Goal: Information Seeking & Learning: Learn about a topic

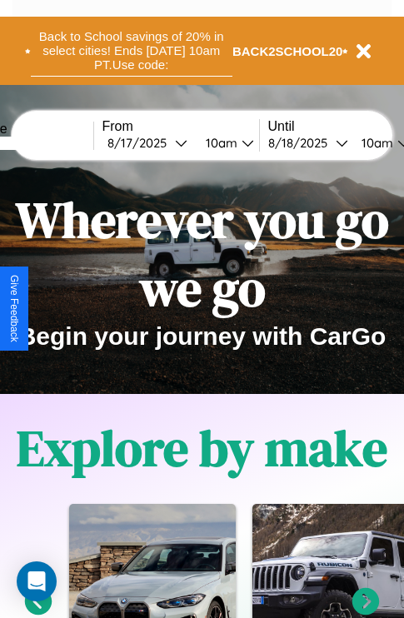
click at [131, 51] on button "Back to School savings of 20% in select cities! Ends [DATE] 10am PT. Use code:" at bounding box center [132, 51] width 202 height 52
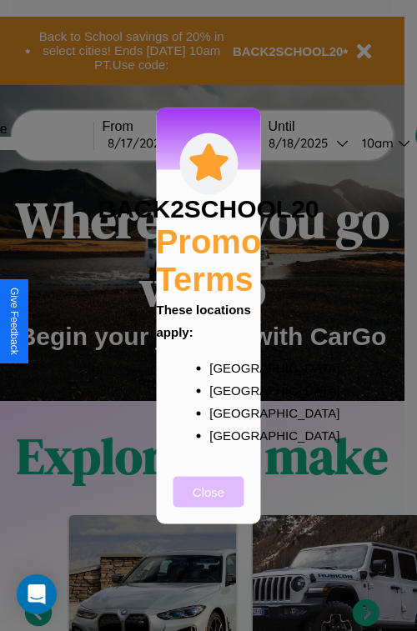
click at [208, 503] on button "Close" at bounding box center [208, 491] width 71 height 31
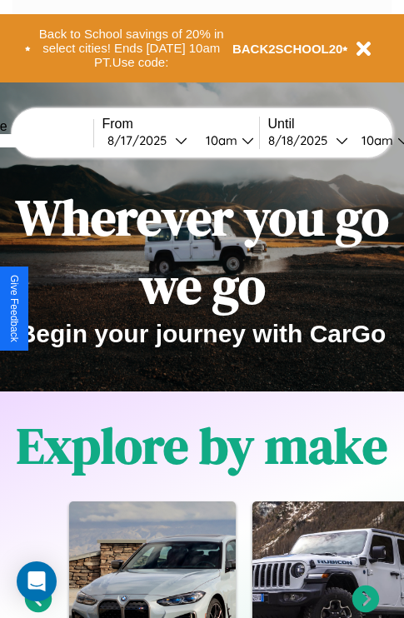
scroll to position [2019, 0]
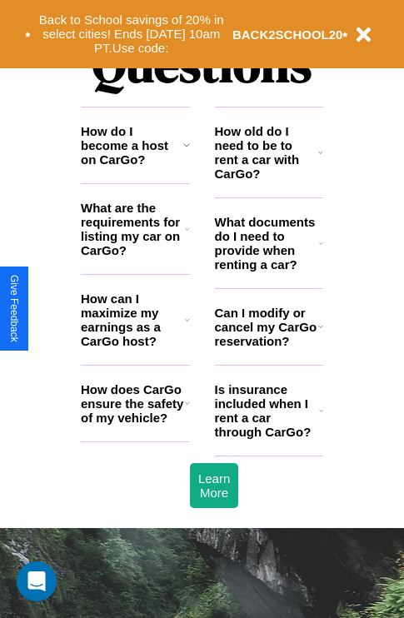
click at [268, 179] on h3 "How old do I need to be to rent a car with CarGo?" at bounding box center [267, 152] width 104 height 57
click at [135, 347] on h3 "How can I maximize my earnings as a CarGo host?" at bounding box center [133, 320] width 104 height 57
click at [320, 333] on icon at bounding box center [320, 326] width 5 height 13
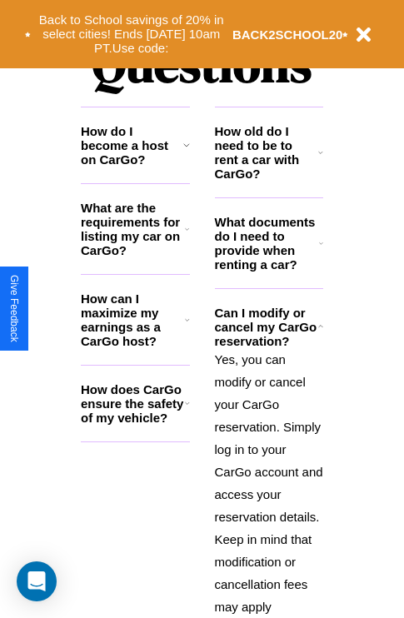
click at [135, 167] on h3 "How do I become a host on CarGo?" at bounding box center [132, 145] width 103 height 43
click at [135, 256] on h3 "What are the requirements for listing my car on CarGo?" at bounding box center [133, 229] width 104 height 57
